Goal: Task Accomplishment & Management: Manage account settings

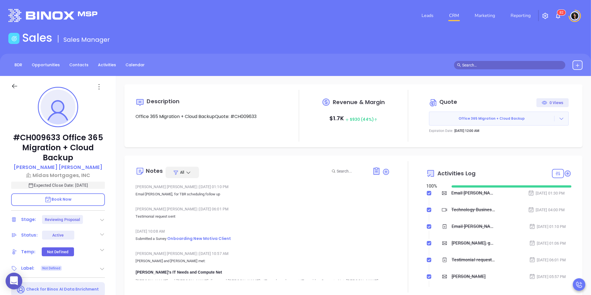
scroll to position [162, 0]
click at [454, 15] on link "CRM" at bounding box center [454, 15] width 14 height 11
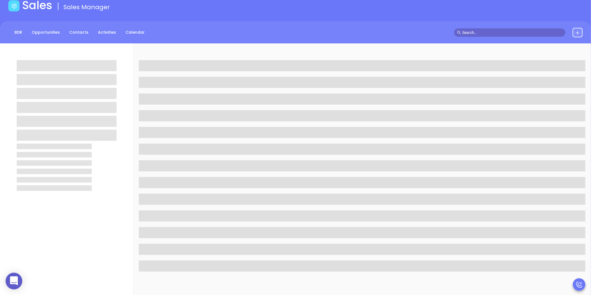
scroll to position [31, 0]
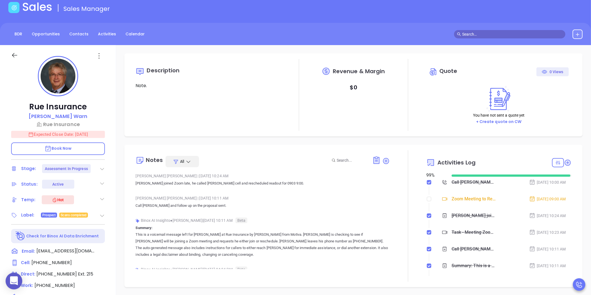
type input "[DATE]"
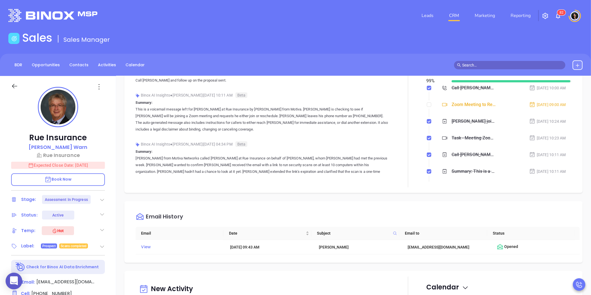
scroll to position [154, 0]
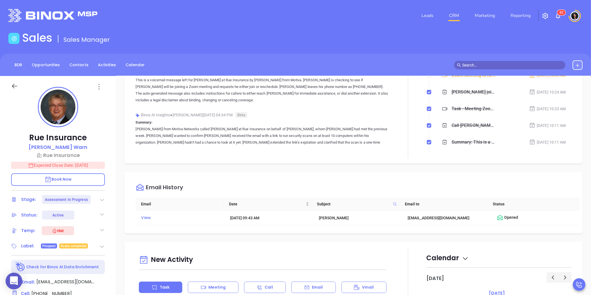
type input "[PERSON_NAME]"
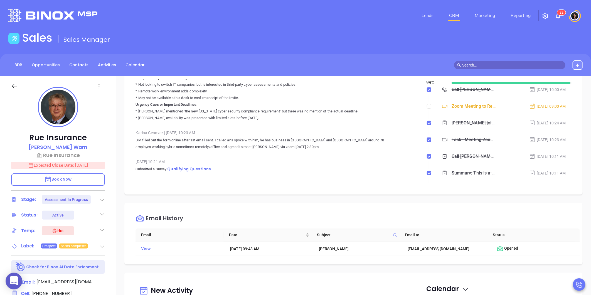
scroll to position [2162, 0]
click at [197, 168] on span "Qualifying Questions" at bounding box center [189, 171] width 44 height 6
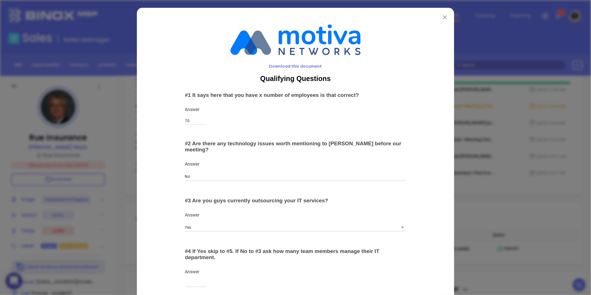
click at [443, 17] on img at bounding box center [445, 17] width 4 height 4
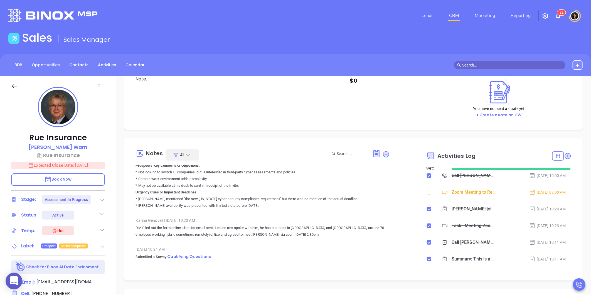
scroll to position [0, 0]
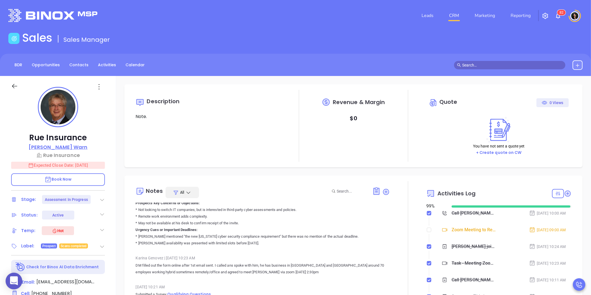
click at [53, 148] on p "John Warn" at bounding box center [58, 147] width 59 height 8
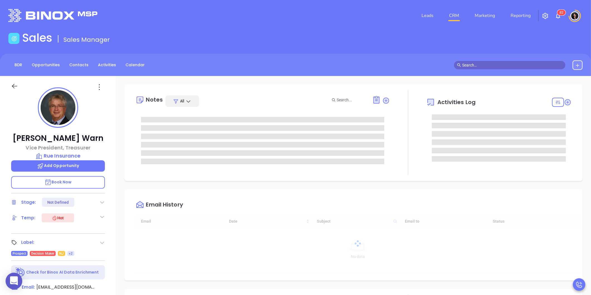
type input "[DATE]"
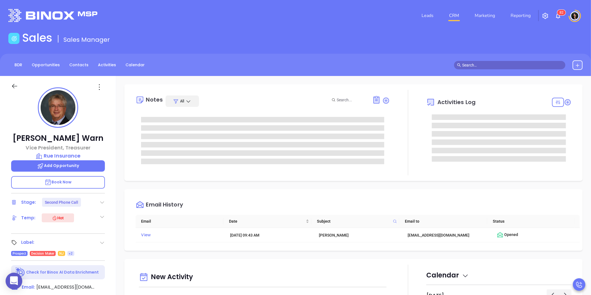
type input "[PERSON_NAME]"
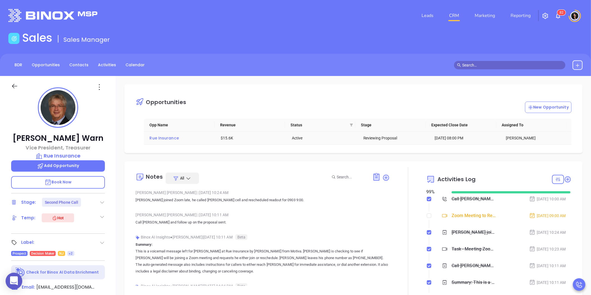
click at [170, 140] on span "Rue Insurance" at bounding box center [163, 138] width 29 height 6
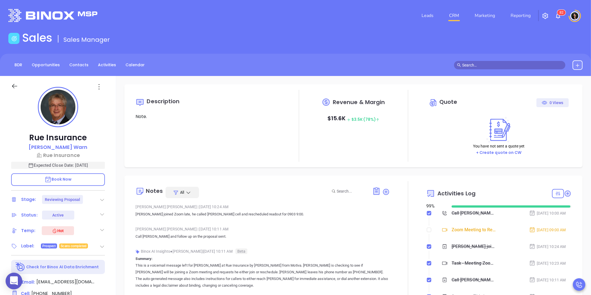
scroll to position [113, 0]
type input "[PERSON_NAME]"
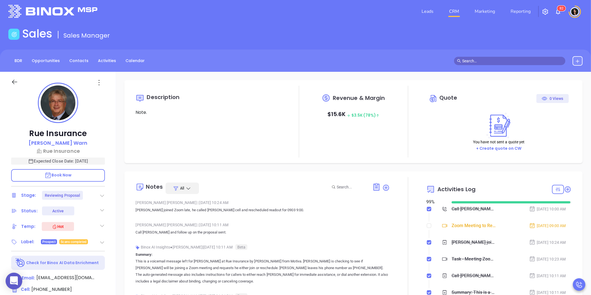
scroll to position [0, 0]
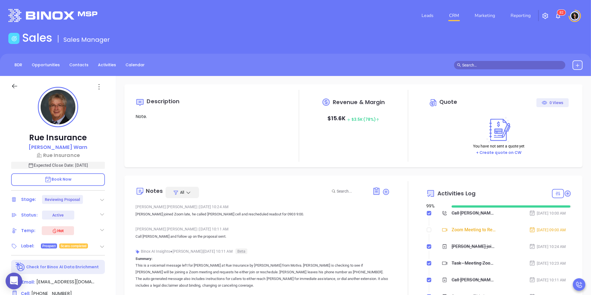
click at [455, 12] on link "CRM" at bounding box center [454, 15] width 14 height 11
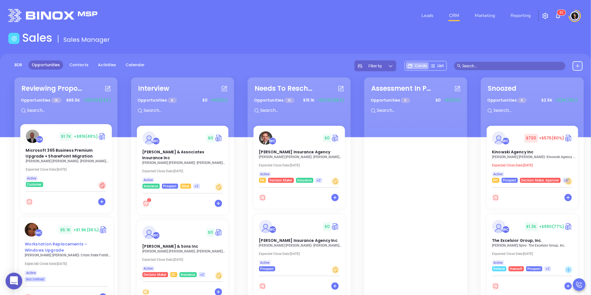
scroll to position [185, 0]
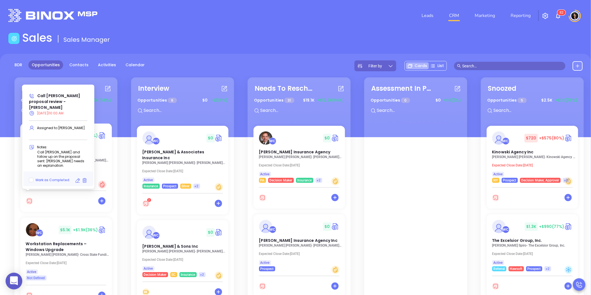
click at [76, 180] on icon at bounding box center [78, 181] width 6 height 6
click at [76, 181] on icon at bounding box center [78, 181] width 6 height 6
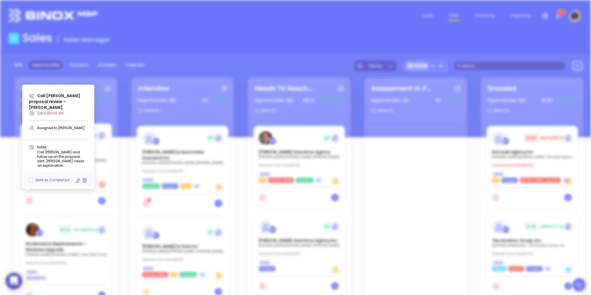
type input "08/27/2025"
type input "Call Allan proposal review - Allan Kaplan"
type input "Call"
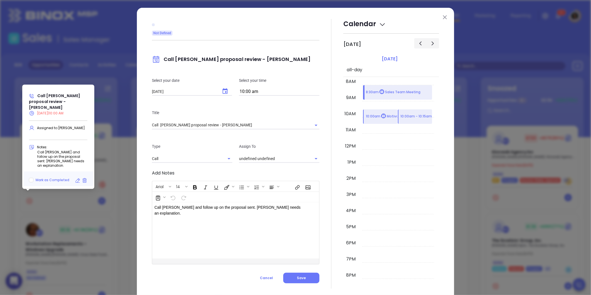
type input "[PERSON_NAME]"
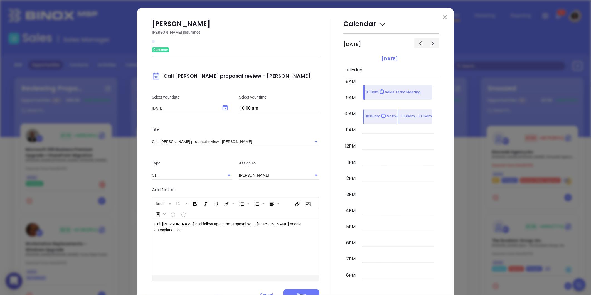
click at [223, 91] on div "Select your date 08/27/2025 ​ Select your time 10:00 am" at bounding box center [235, 103] width 174 height 32
click at [222, 105] on icon "Choose date, selected date is Aug 27, 2025" at bounding box center [225, 108] width 7 height 7
click at [229, 118] on icon "Next month" at bounding box center [228, 119] width 7 height 7
click at [196, 141] on button "3" at bounding box center [195, 142] width 10 height 10
type input "09/03/2025"
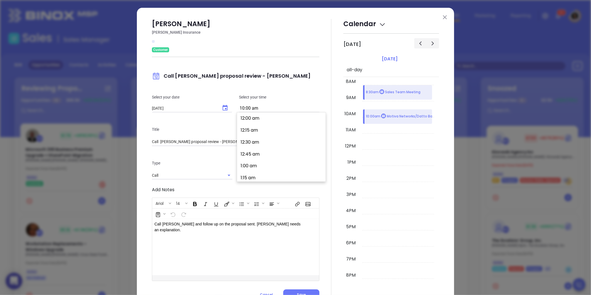
click at [272, 109] on input "10:00 am" at bounding box center [279, 109] width 80 height 8
click at [263, 134] on button "2:00 pm" at bounding box center [282, 134] width 86 height 12
type input "2:00 pm"
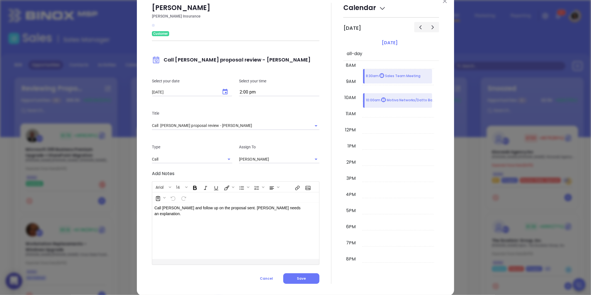
scroll to position [24, 0]
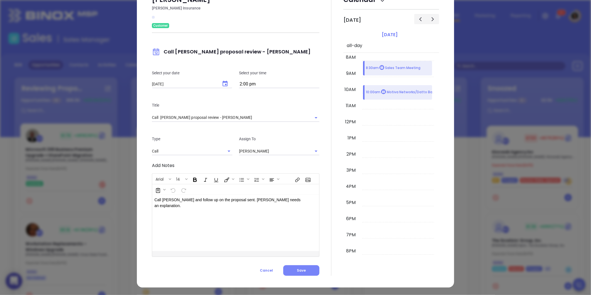
click at [294, 266] on button "Save" at bounding box center [301, 270] width 36 height 11
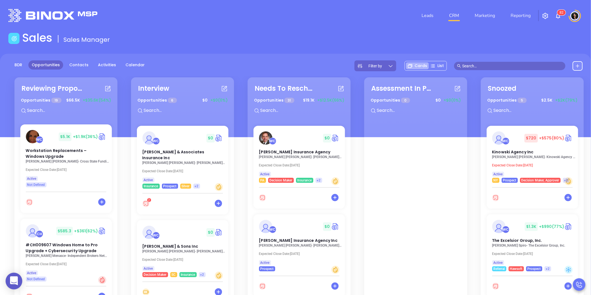
scroll to position [184, 0]
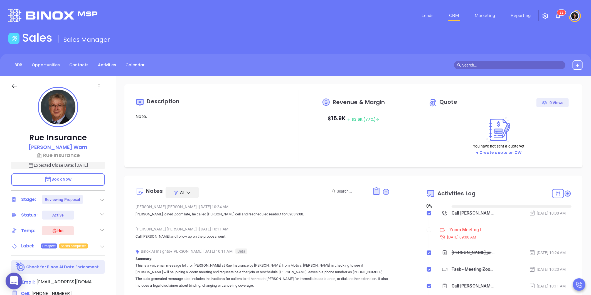
type input "09/04/2025"
click at [66, 153] on p "Rue Insurance" at bounding box center [58, 155] width 94 height 8
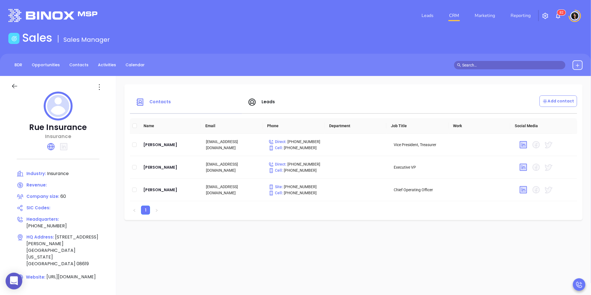
click at [291, 46] on div "Sales Sales Manager" at bounding box center [295, 39] width 581 height 16
click at [148, 145] on div "John Warn" at bounding box center [170, 144] width 54 height 7
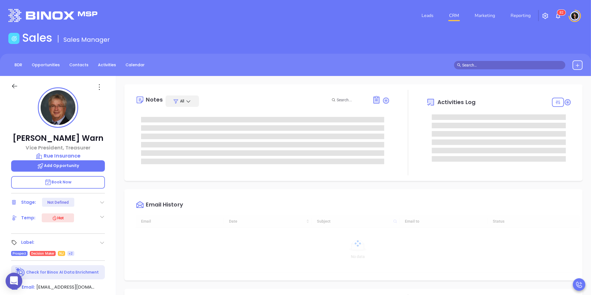
type input "[DATE]"
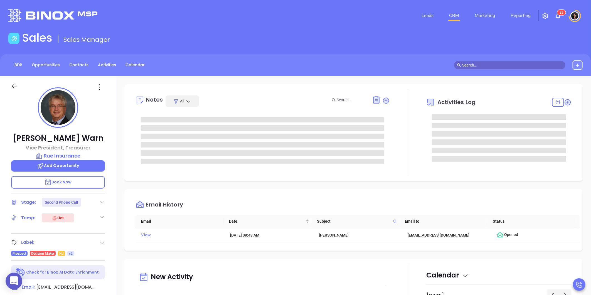
type input "[PERSON_NAME]"
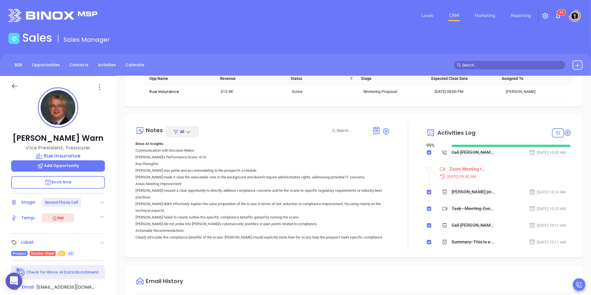
scroll to position [185, 0]
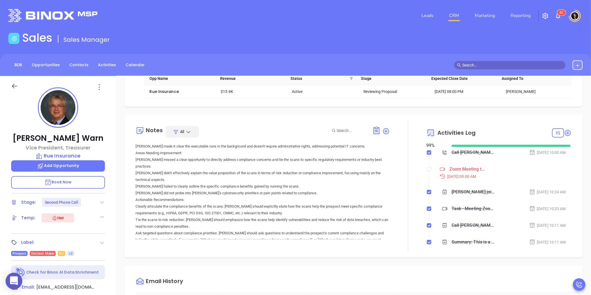
click at [121, 215] on div "Opportunities New Opportunity Opp Name Revenue Status Stage Expected Close Date…" at bounding box center [353, 270] width 475 height 389
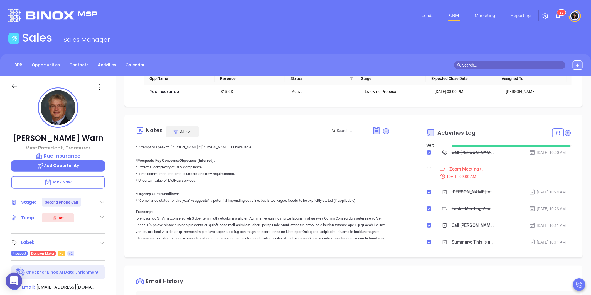
scroll to position [3101, 0]
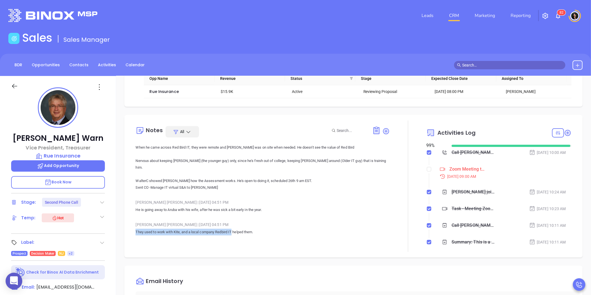
drag, startPoint x: 136, startPoint y: 192, endPoint x: 233, endPoint y: 193, distance: 96.8
click at [233, 229] on p "They used to work with Kite, and a local company Redbird IT helped them." at bounding box center [262, 232] width 254 height 7
copy p "They used to work with Kite, and a local company Redbird IT"
click at [185, 257] on div "Opportunities New Opportunity Opp Name Revenue Status Stage Expected Close Date…" at bounding box center [353, 270] width 475 height 389
click at [118, 268] on div "Opportunities New Opportunity Opp Name Revenue Status Stage Expected Close Date…" at bounding box center [353, 270] width 475 height 389
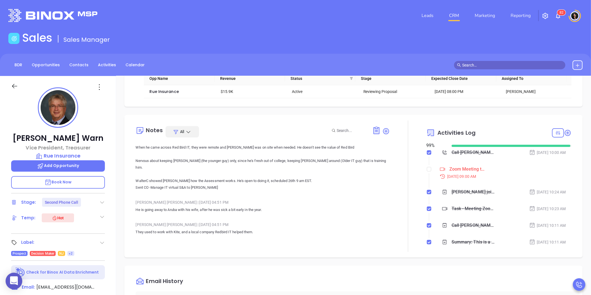
drag, startPoint x: 137, startPoint y: 214, endPoint x: 226, endPoint y: 214, distance: 89.5
click at [226, 251] on p "Full-time Outside ([PERSON_NAME] - remove stuff from), lawyers and others weren…" at bounding box center [262, 254] width 254 height 7
click at [170, 251] on p "Full-time Outside ([PERSON_NAME] - remove stuff from), lawyers and others weren…" at bounding box center [262, 254] width 254 height 7
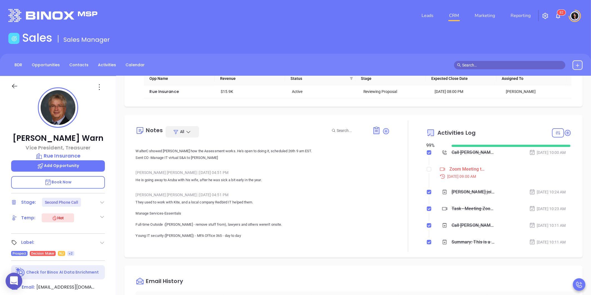
scroll to position [3132, 0]
drag, startPoint x: 135, startPoint y: 194, endPoint x: 181, endPoint y: 193, distance: 45.6
click at [181, 231] on p "Young IT security ([PERSON_NAME]) - MFA Office 365 - day to day" at bounding box center [262, 234] width 254 height 7
copy p "Young IT security (Grayson)"
drag, startPoint x: 204, startPoint y: 204, endPoint x: 129, endPoint y: 194, distance: 76.1
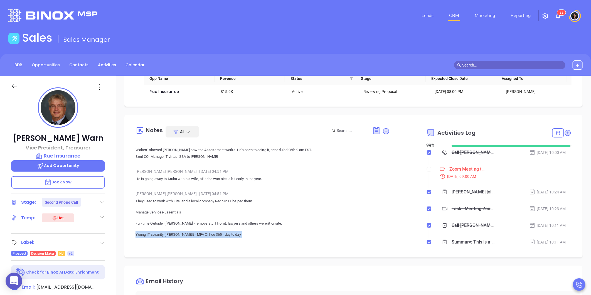
click at [129, 194] on div "Notes All Wendy Hernandez | Aug 28, 2025 10:24 AM John joined Zoom late, he cal…" at bounding box center [353, 186] width 458 height 142
copy p "Young IT security (Grayson) - MFA Office 365 - day to day John was doing all of…"
click at [427, 170] on input "checkbox" at bounding box center [429, 169] width 4 height 4
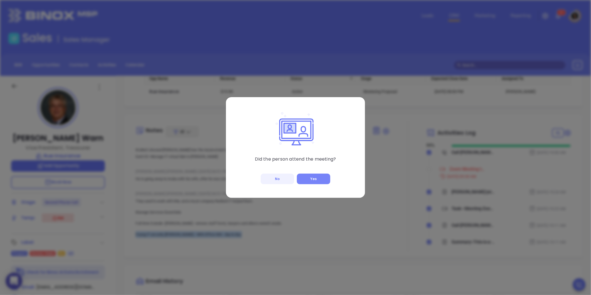
click at [306, 177] on button "Yes" at bounding box center [313, 179] width 33 height 11
checkbox input "true"
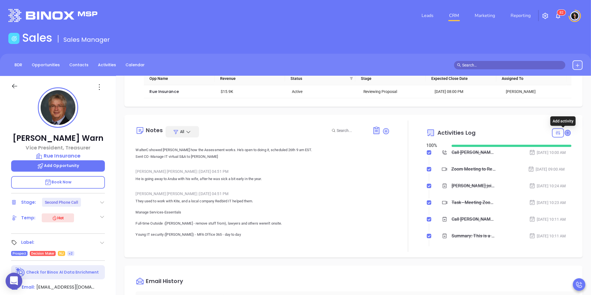
click at [565, 133] on icon at bounding box center [567, 133] width 6 height 6
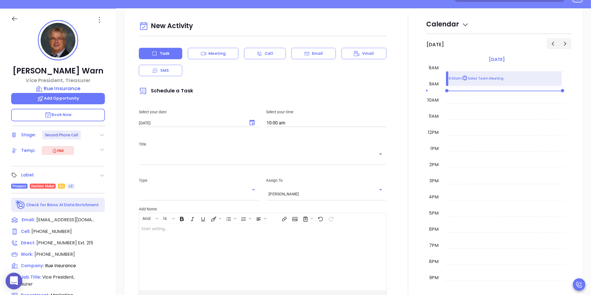
scroll to position [76, 0]
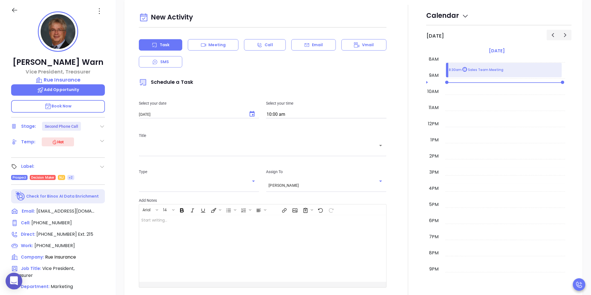
click at [109, 192] on div "John Warn Vice President, Treasurer Rue Insurance Add Opportunity Book Now Stag…" at bounding box center [58, 184] width 116 height 368
click at [251, 118] on button "Choose date, selected date is Sep 4, 2025" at bounding box center [251, 113] width 13 height 13
click at [194, 171] on button "18" at bounding box center [194, 170] width 10 height 10
type input "09/18/2025"
click at [285, 117] on input "10:00 am" at bounding box center [326, 115] width 120 height 8
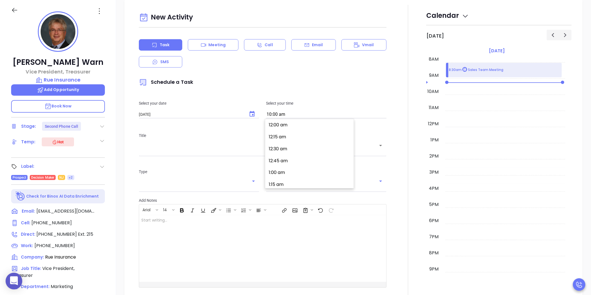
scroll to position [466, 0]
click at [284, 160] on button "10:30 am" at bounding box center [310, 159] width 86 height 12
type input "10:30 am"
click at [219, 154] on div "​" at bounding box center [262, 149] width 247 height 11
click at [223, 49] on div "Meeting" at bounding box center [213, 44] width 51 height 11
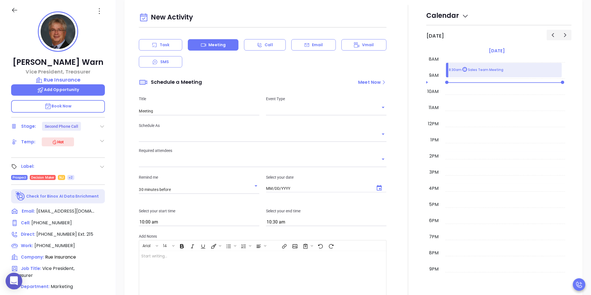
type input "[DATE]"
type input "[PERSON_NAME]"
click at [278, 111] on input "text" at bounding box center [322, 111] width 112 height 8
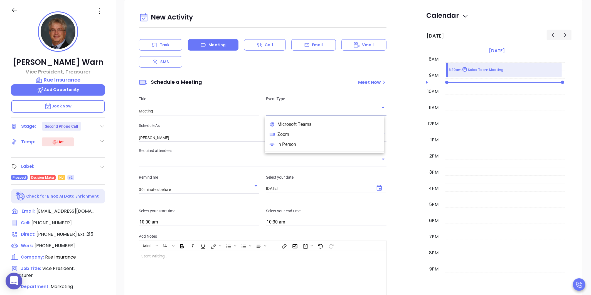
click at [283, 135] on li "Zoom" at bounding box center [324, 134] width 119 height 10
type input "Zoom Meeting"
type input "Zoom"
click at [185, 138] on input "[PERSON_NAME]" at bounding box center [255, 138] width 232 height 8
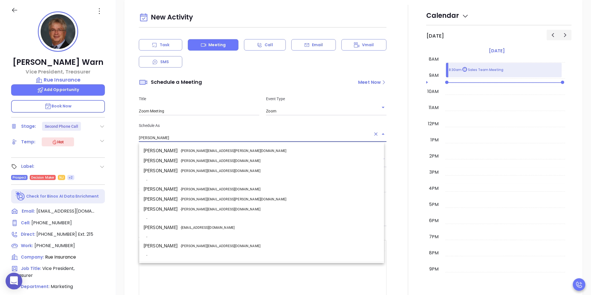
scroll to position [18, 0]
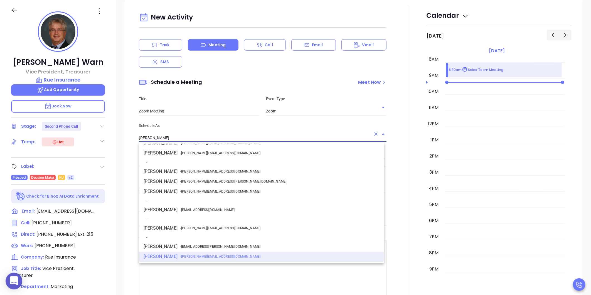
click at [179, 224] on li "Walter Contreras - walter@motiva.net" at bounding box center [261, 228] width 245 height 10
type input "[PERSON_NAME]"
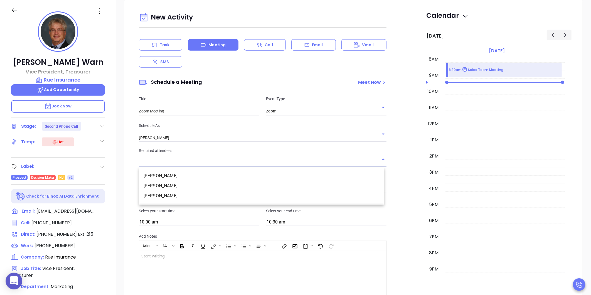
click at [161, 163] on input "text" at bounding box center [258, 163] width 239 height 8
click at [159, 176] on li "John Warn" at bounding box center [261, 176] width 245 height 10
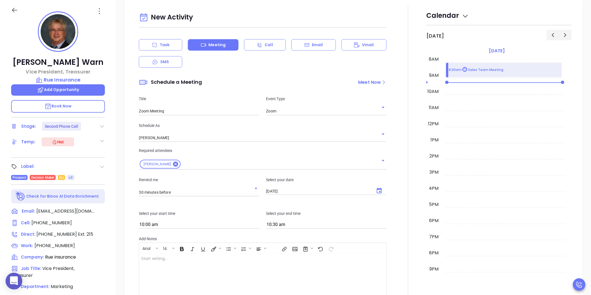
click at [284, 189] on input "[DATE]" at bounding box center [318, 191] width 104 height 5
click at [307, 196] on div "Select your date 09/04/2025 ​" at bounding box center [325, 187] width 127 height 20
click at [379, 194] on icon "Choose date, selected date is Sep 4, 2025" at bounding box center [379, 190] width 7 height 7
click at [319, 247] on button "18" at bounding box center [319, 247] width 10 height 10
type input "09/18/2025"
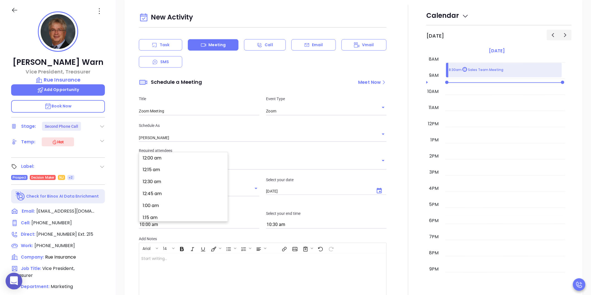
click at [209, 226] on input "10:00 am" at bounding box center [199, 225] width 120 height 8
click at [183, 192] on button "10:30 am" at bounding box center [184, 192] width 86 height 12
type input "10:30 am"
type input "11:00 am"
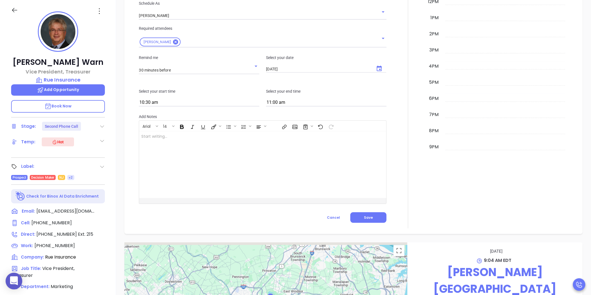
scroll to position [430, 0]
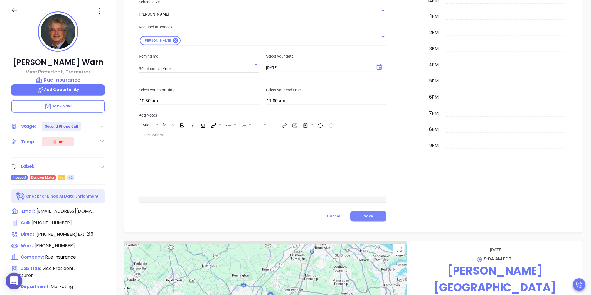
click at [364, 215] on span "Save" at bounding box center [368, 216] width 9 height 5
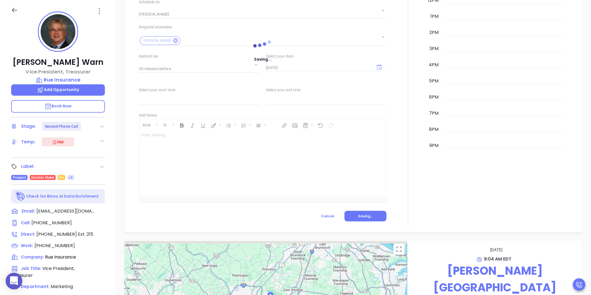
type input "Meeting"
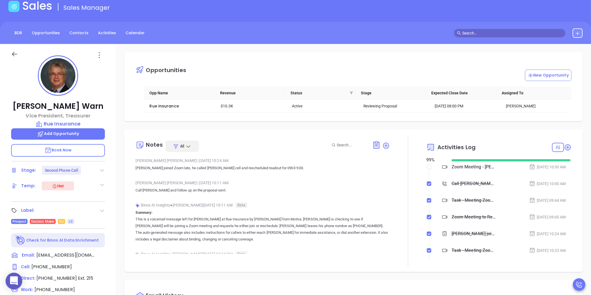
scroll to position [0, 0]
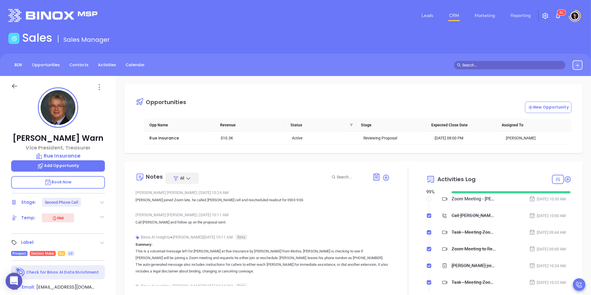
click at [452, 13] on link "CRM" at bounding box center [454, 15] width 14 height 11
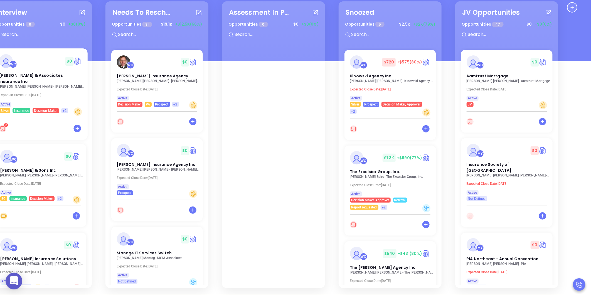
scroll to position [0, 140]
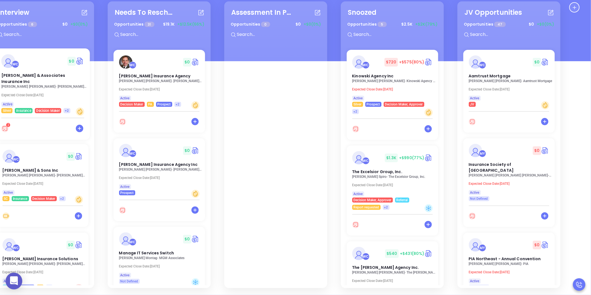
click at [41, 85] on p "Sammy Truett - Moore & Associates Insurance Inc" at bounding box center [44, 87] width 86 height 4
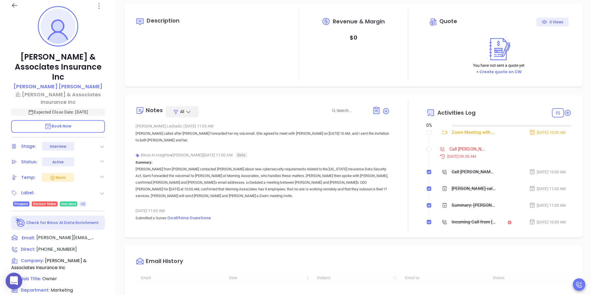
type input "[DATE]"
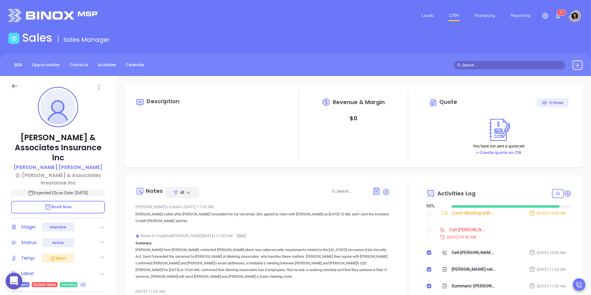
scroll to position [129, 0]
type input "[PERSON_NAME]"
click at [427, 230] on input "checkbox" at bounding box center [429, 229] width 4 height 4
checkbox input "true"
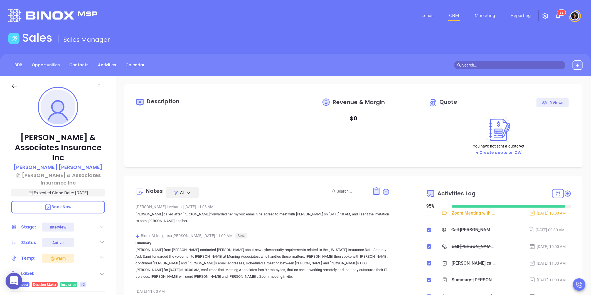
click at [536, 47] on main "Sales Sales Manager BDR Opportunities Contacts Activities Calendar Call Now Cal…" at bounding box center [295, 237] width 591 height 413
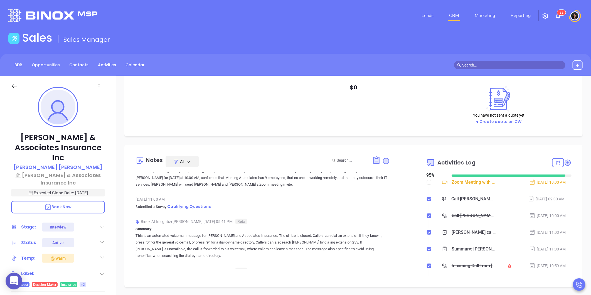
scroll to position [62, 0]
click at [183, 203] on span "Qualifying Questions" at bounding box center [189, 206] width 44 height 6
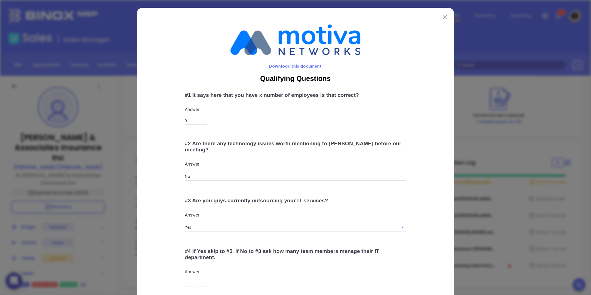
click at [412, 19] on img at bounding box center [295, 40] width 294 height 42
click at [403, 18] on div "Download this document Qualifying Questions # 1 It says here that you have x nu…" at bounding box center [295, 213] width 317 height 410
click at [443, 17] on img at bounding box center [445, 17] width 4 height 4
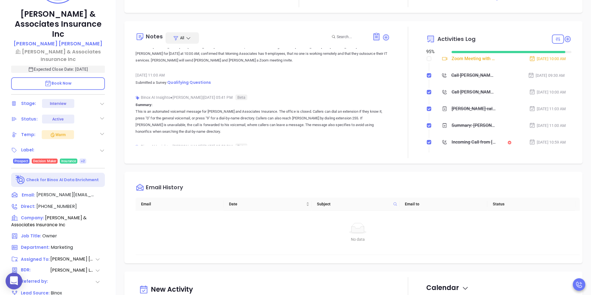
scroll to position [170, 0]
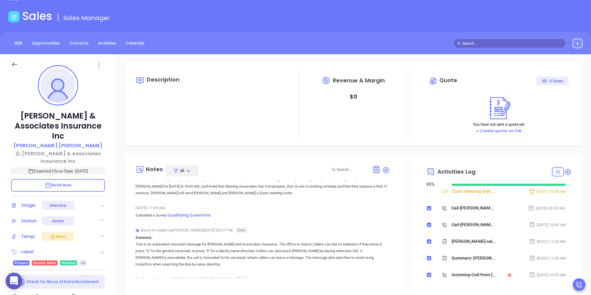
scroll to position [0, 0]
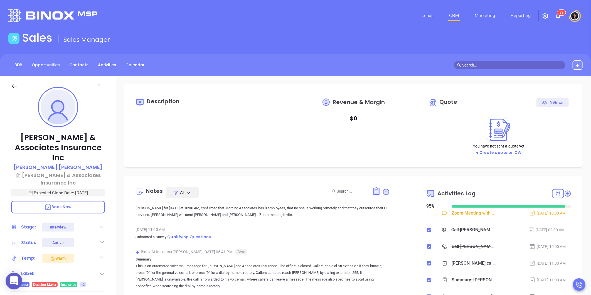
click at [455, 18] on link "CRM" at bounding box center [454, 15] width 14 height 11
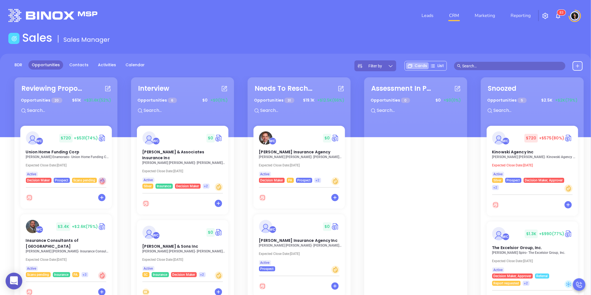
click at [310, 11] on div "Leads CRM Marketing Reporting 8 3" at bounding box center [392, 16] width 387 height 20
click at [477, 67] on input "text" at bounding box center [512, 66] width 100 height 6
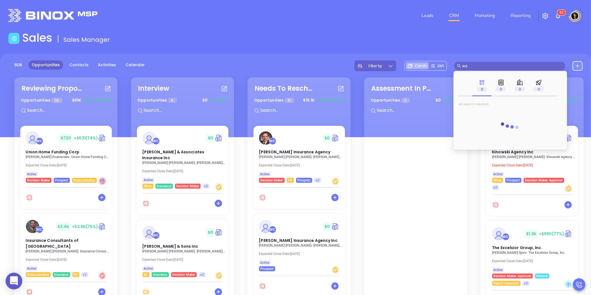
type input "w"
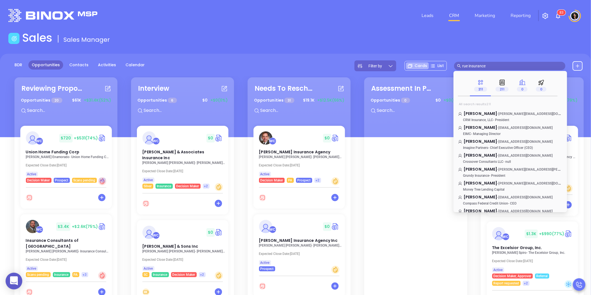
type input "rue insurance"
click at [523, 87] on span "2" at bounding box center [521, 89] width 10 height 5
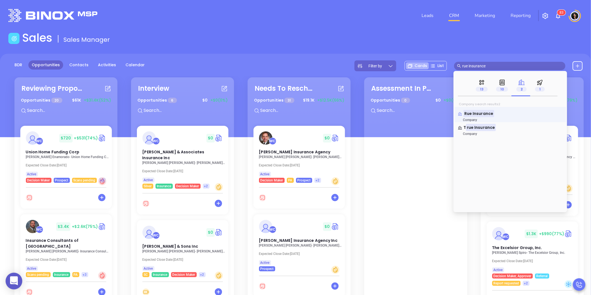
click at [480, 113] on mark "Rue Insurance" at bounding box center [478, 113] width 31 height 7
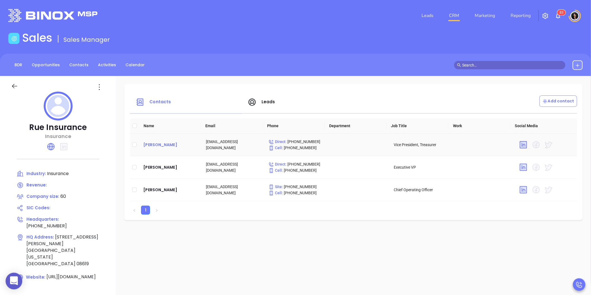
click at [150, 144] on div "John Warn" at bounding box center [170, 144] width 54 height 7
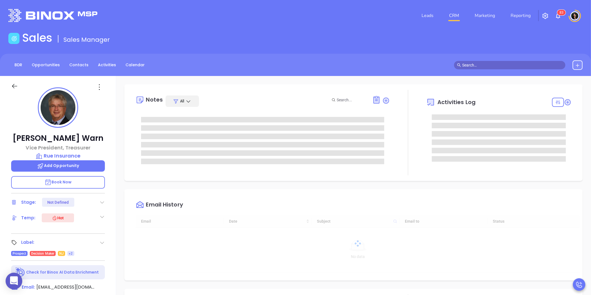
type input "[DATE]"
type input "[PERSON_NAME]"
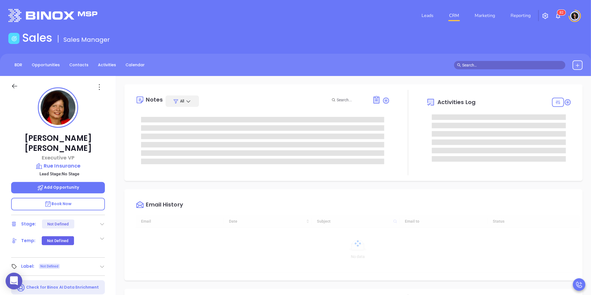
type input "[DATE]"
type input "[PERSON_NAME]"
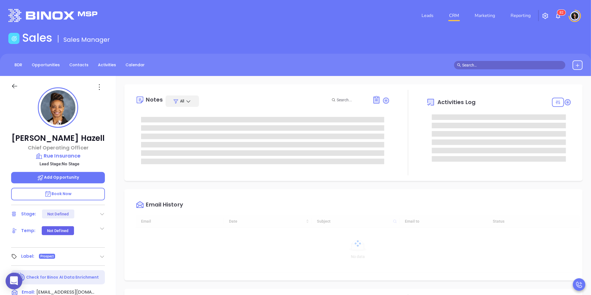
type input "[PERSON_NAME]"
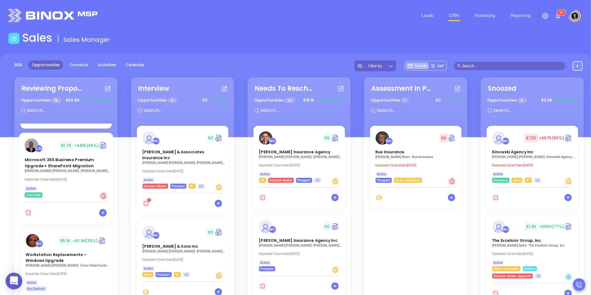
scroll to position [185, 0]
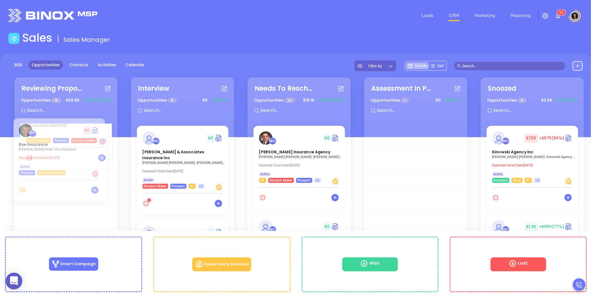
drag, startPoint x: 413, startPoint y: 143, endPoint x: 55, endPoint y: 137, distance: 358.5
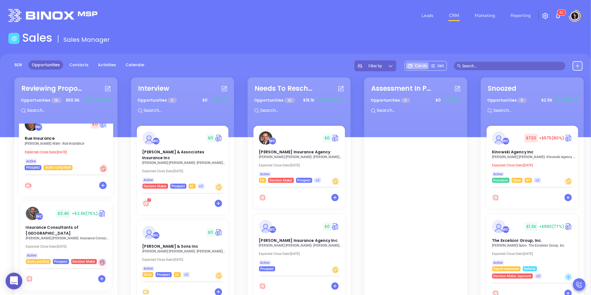
scroll to position [0, 0]
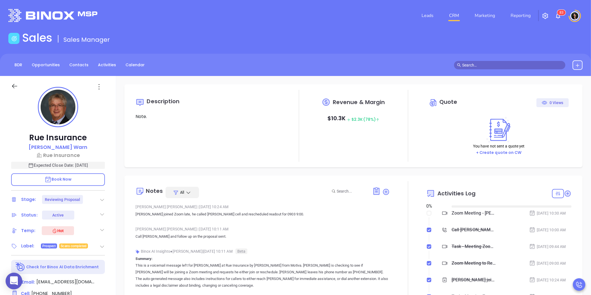
type input "[DATE]"
type input "[PERSON_NAME]"
click at [147, 172] on div "Description Note. Revenue & Margin $ 10.3K $ 2.3K (78%) Quote 0 Views You have …" at bounding box center [353, 270] width 475 height 389
click at [377, 15] on div "Leads CRM Marketing Reporting 8 3" at bounding box center [392, 16] width 387 height 20
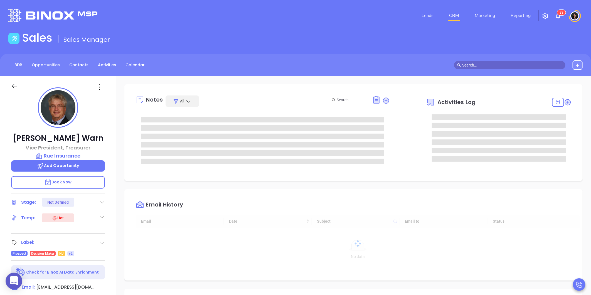
type input "[DATE]"
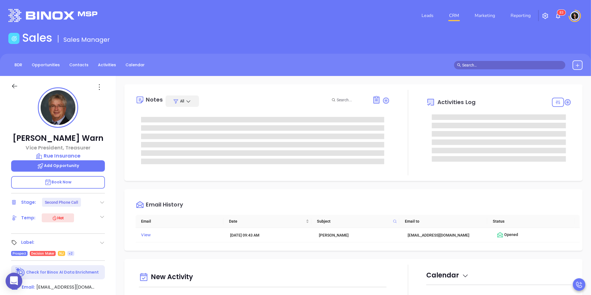
type input "[PERSON_NAME]"
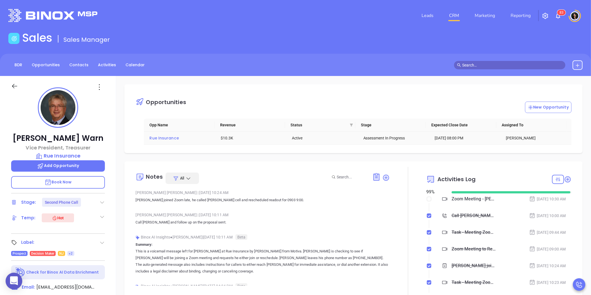
click at [170, 139] on span "Rue Insurance" at bounding box center [163, 138] width 29 height 6
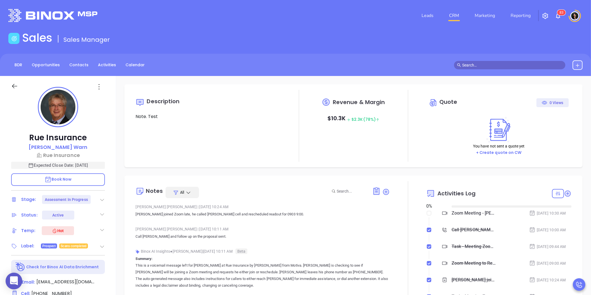
type input "[DATE]"
type input "[PERSON_NAME]"
click at [222, 162] on div "Description Note. Test Revenue & Margin $ 10.3K $ 2.3K (78%) Quote 0 Views You …" at bounding box center [353, 125] width 458 height 83
type input "[DATE]"
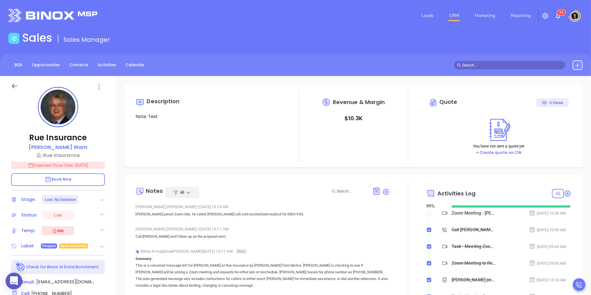
scroll to position [146, 0]
type input "[PERSON_NAME]"
click at [59, 145] on p "John Warn" at bounding box center [58, 147] width 59 height 8
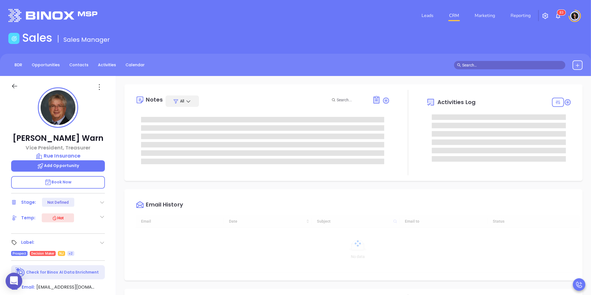
type input "[DATE]"
type input "[PERSON_NAME]"
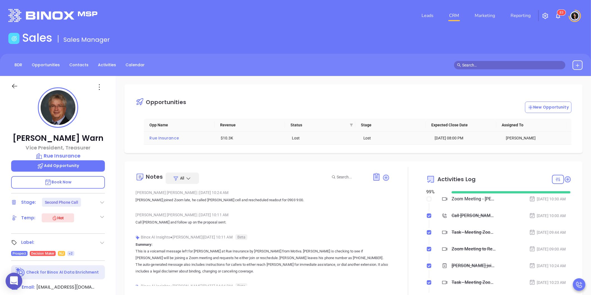
click at [160, 138] on span "Rue Insurance" at bounding box center [163, 138] width 29 height 6
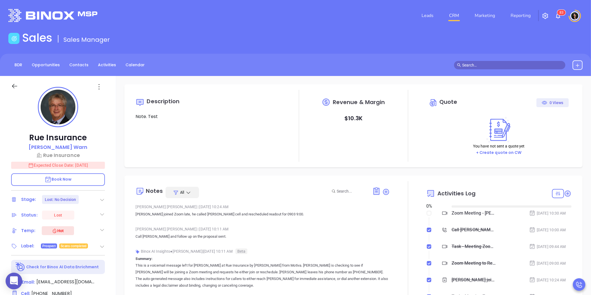
type input "[DATE]"
type input "[PERSON_NAME]"
type input "[DATE]"
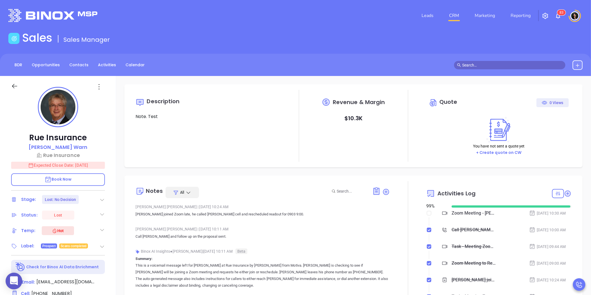
type input "[PERSON_NAME]"
click at [58, 148] on p "John Warn" at bounding box center [58, 147] width 59 height 8
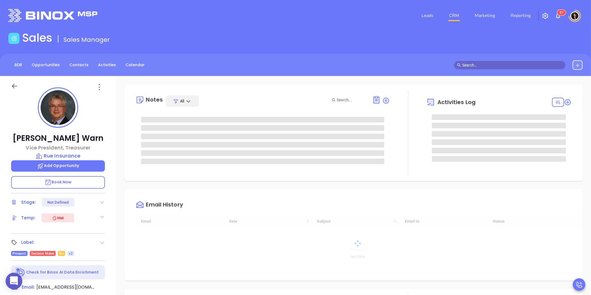
type input "09/04/2025"
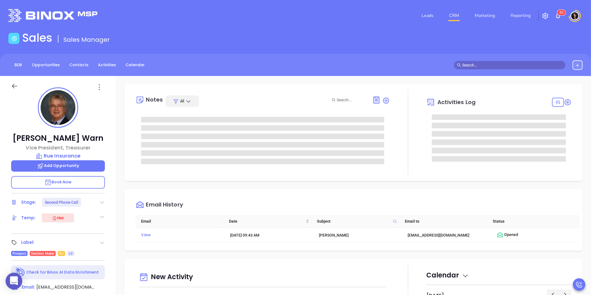
type input "[PERSON_NAME]"
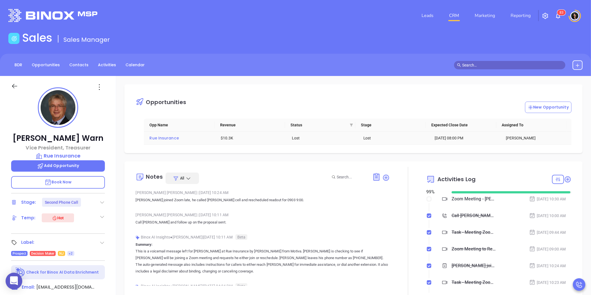
click at [162, 140] on span "Rue Insurance" at bounding box center [163, 138] width 29 height 6
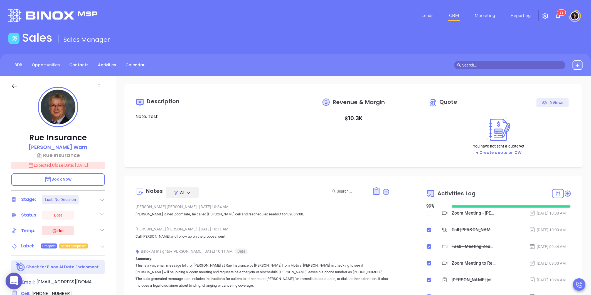
type input "[DATE]"
type input "[PERSON_NAME]"
click at [320, 168] on div "Description Note. Test Revenue & Margin $ 10.3K Quote 0 Views You have not sent…" at bounding box center [353, 270] width 475 height 389
click at [61, 153] on p "Rue Insurance" at bounding box center [58, 155] width 94 height 8
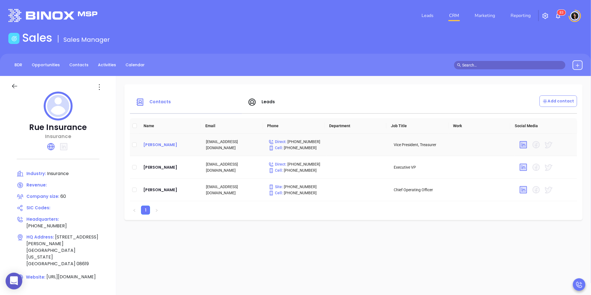
click at [154, 143] on div "[PERSON_NAME]" at bounding box center [170, 144] width 54 height 7
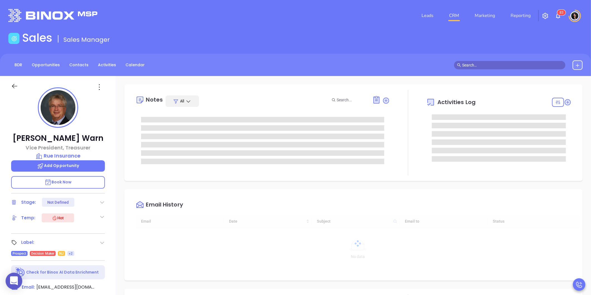
type input "[DATE]"
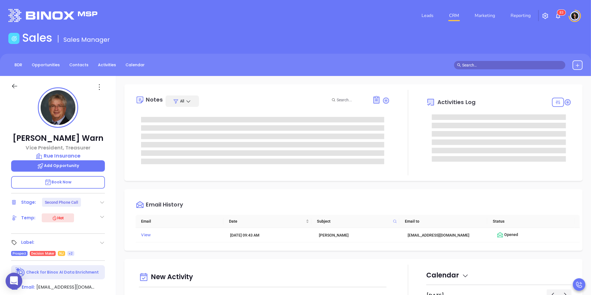
type input "[PERSON_NAME]"
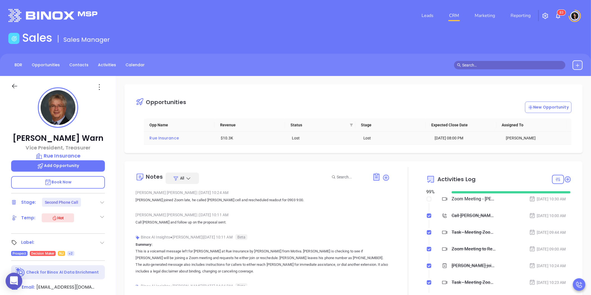
click at [168, 138] on span "Rue Insurance" at bounding box center [163, 138] width 29 height 6
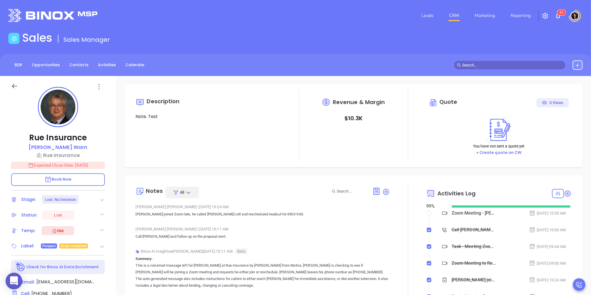
type input "[DATE]"
type input "[PERSON_NAME]"
click at [457, 16] on link "CRM" at bounding box center [454, 15] width 14 height 11
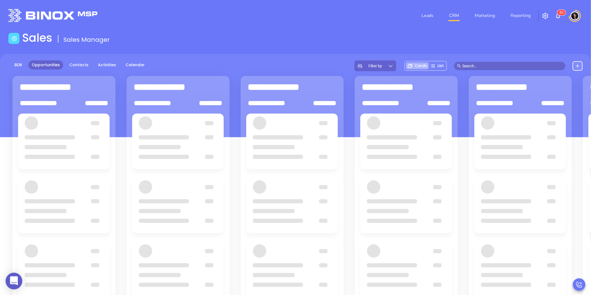
click at [311, 269] on div at bounding box center [308, 266] width 13 height 7
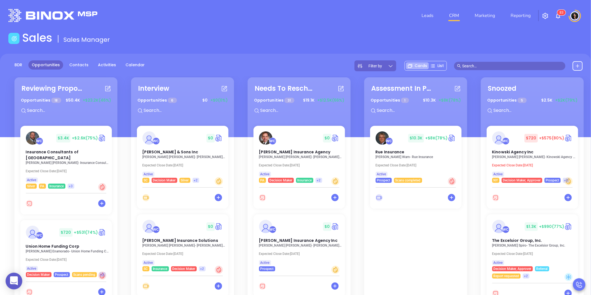
click at [298, 16] on div "Leads CRM Marketing Reporting 8 3" at bounding box center [392, 16] width 387 height 20
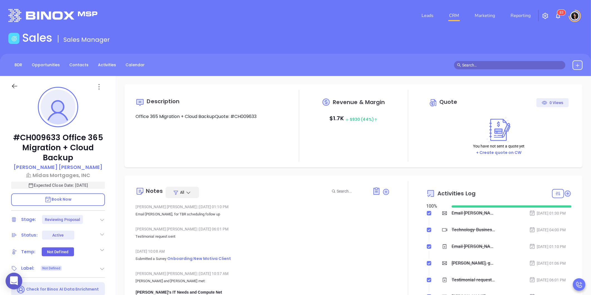
type input "[DATE]"
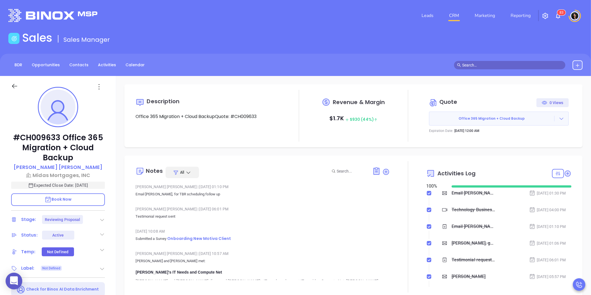
type input "[PERSON_NAME]"
click at [558, 120] on icon at bounding box center [561, 119] width 6 height 6
click at [526, 147] on link "View Order [PERSON_NAME]" at bounding box center [530, 144] width 57 height 6
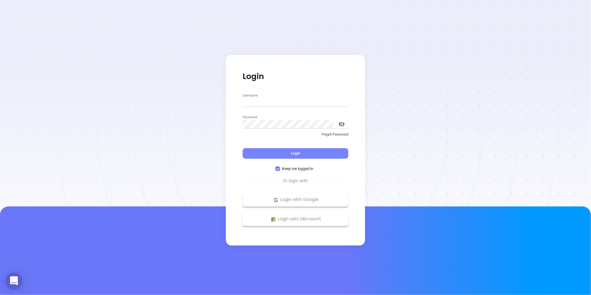
type input "[PERSON_NAME][EMAIL_ADDRESS][DOMAIN_NAME]"
click at [300, 152] on button "Login" at bounding box center [295, 153] width 106 height 11
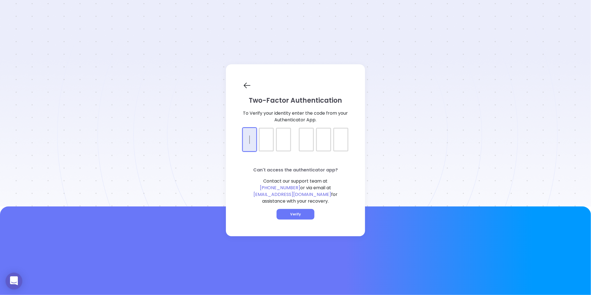
click at [246, 142] on div at bounding box center [295, 135] width 106 height 14
type input "089882"
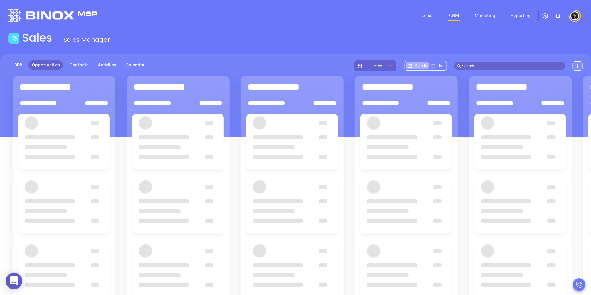
click at [206, 41] on div "Sales Sales Manager" at bounding box center [295, 39] width 581 height 16
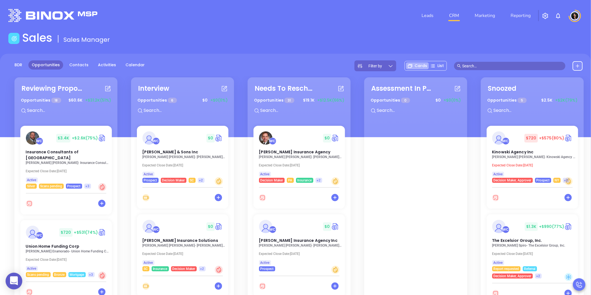
click at [502, 67] on input "text" at bounding box center [512, 66] width 100 height 6
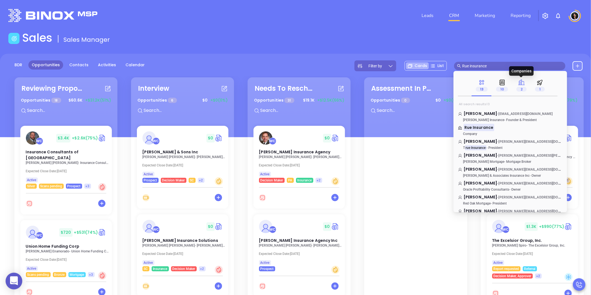
type input "Rue insurance"
click at [521, 87] on p "2" at bounding box center [521, 89] width 10 height 6
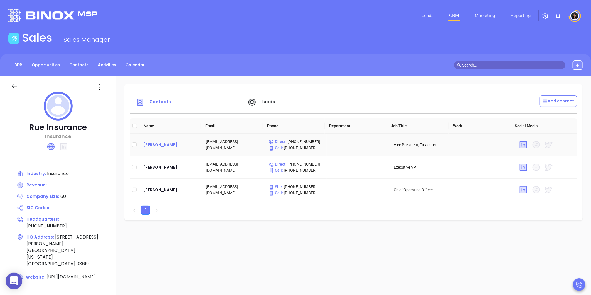
click at [155, 143] on div "[PERSON_NAME]" at bounding box center [170, 144] width 54 height 7
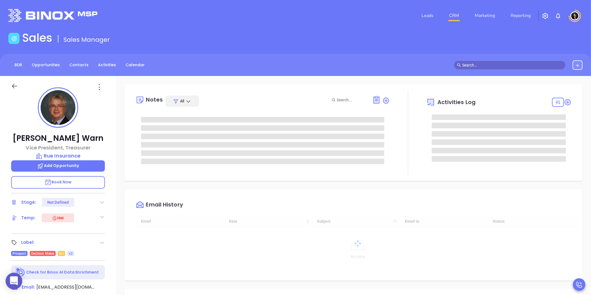
type input "10:00 am"
type input "[DATE]"
type input "[PERSON_NAME]"
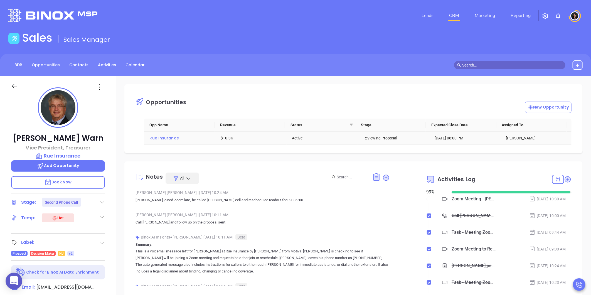
click at [165, 137] on span "Rue Insurance" at bounding box center [163, 138] width 29 height 6
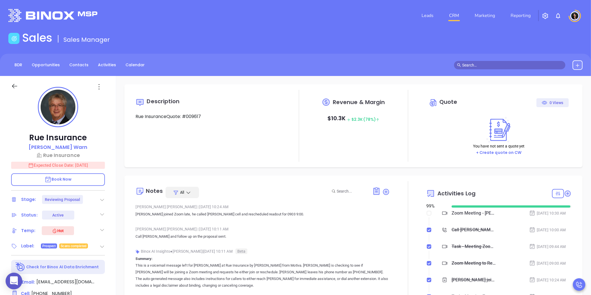
type input "[DATE]"
type input "[PERSON_NAME]"
click at [328, 167] on div "Description Rue InsuranceQuote: #009617 Revenue & Margin $ 10.3K $ 2.3K (78%) Q…" at bounding box center [353, 270] width 475 height 389
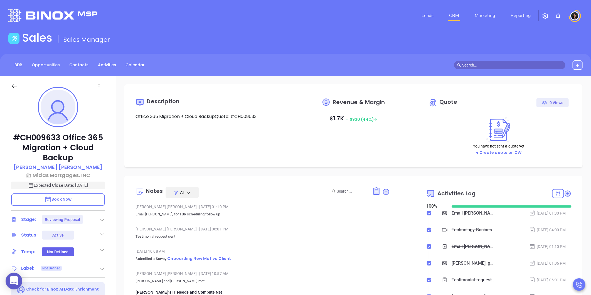
scroll to position [162, 0]
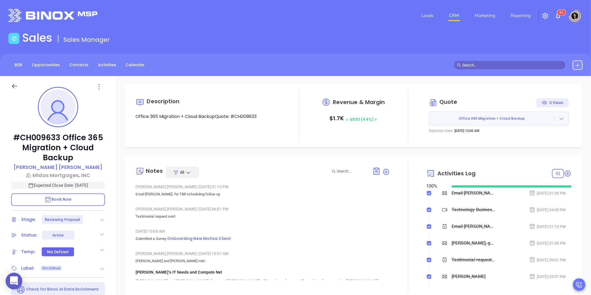
type input "[PERSON_NAME]"
click at [558, 116] on icon at bounding box center [561, 119] width 6 height 6
click at [539, 146] on link "View Order [PERSON_NAME]" at bounding box center [530, 144] width 57 height 6
click at [558, 116] on icon at bounding box center [561, 119] width 6 height 6
click at [521, 154] on link "Edit in ConnectWise Sell" at bounding box center [526, 155] width 49 height 6
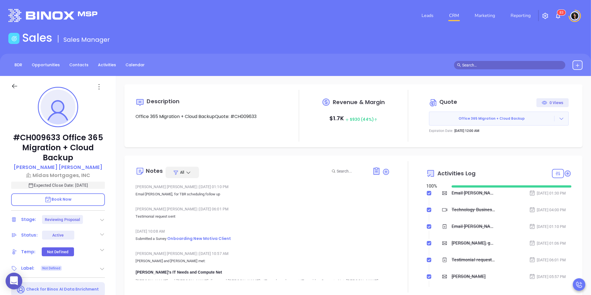
click at [252, 52] on main "Sales Sales Manager BDR Opportunities Contacts Activities Calendar Call Now Cal…" at bounding box center [295, 237] width 591 height 413
click at [452, 15] on link "CRM" at bounding box center [454, 15] width 14 height 11
